Goal: Navigation & Orientation: Go to known website

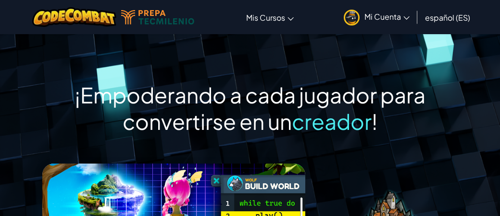
click at [352, 25] on link "Mi Cuenta" at bounding box center [376, 17] width 75 height 30
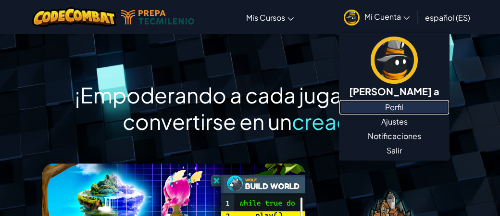
click at [381, 107] on link "Perfil" at bounding box center [394, 107] width 110 height 14
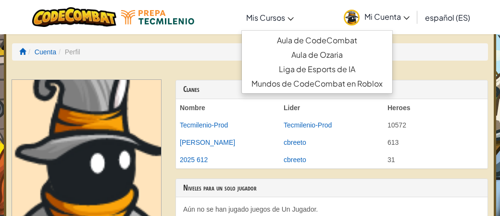
click at [276, 21] on span "Mis Cursos" at bounding box center [265, 17] width 39 height 10
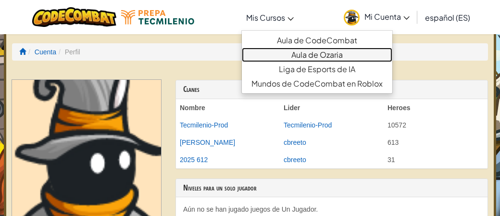
click at [290, 50] on link "Aula de Ozaria" at bounding box center [317, 55] width 150 height 14
